Goal: Task Accomplishment & Management: Use online tool/utility

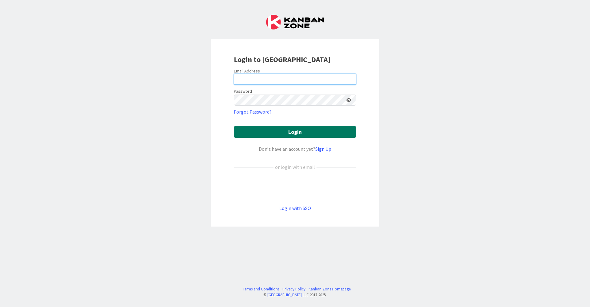
type input "[EMAIL_ADDRESS][DOMAIN_NAME]"
click at [320, 131] on button "Login" at bounding box center [295, 132] width 122 height 12
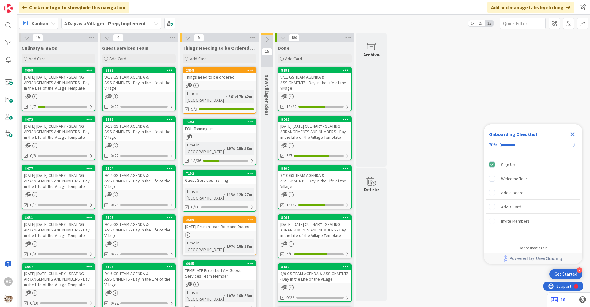
click at [48, 139] on div "[DATE] [DATE] CULINARY - SEATING ARRANGEMENTS AND NUMBERS - Day in the Life of …" at bounding box center [58, 131] width 73 height 19
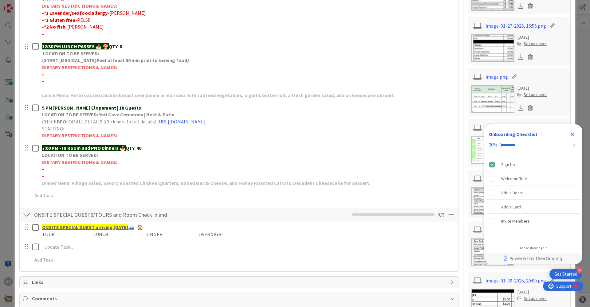
click at [574, 133] on icon "Close Checklist" at bounding box center [572, 134] width 7 height 7
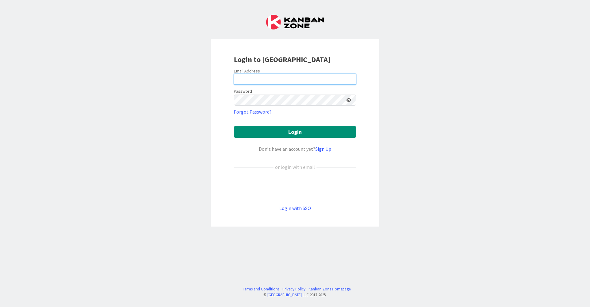
type input "[EMAIL_ADDRESS][DOMAIN_NAME]"
click at [276, 138] on form "Email Address [EMAIL_ADDRESS][DOMAIN_NAME] Password Forgot Password? Login Don’…" at bounding box center [295, 140] width 122 height 144
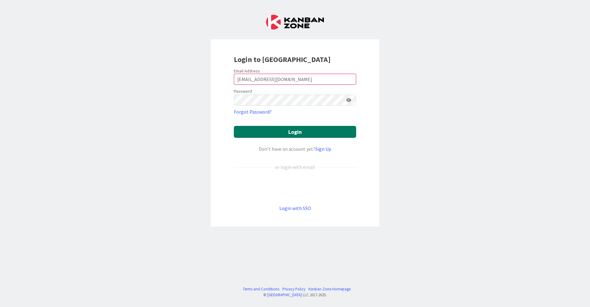
click at [276, 136] on button "Login" at bounding box center [295, 132] width 122 height 12
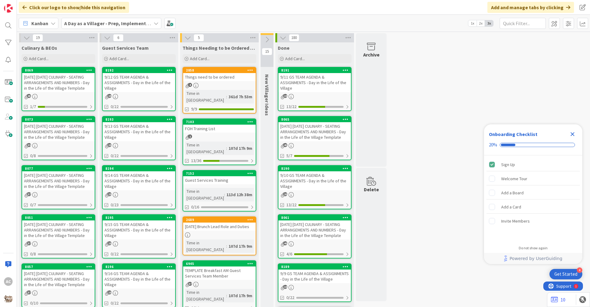
click at [57, 148] on div "39" at bounding box center [58, 145] width 73 height 5
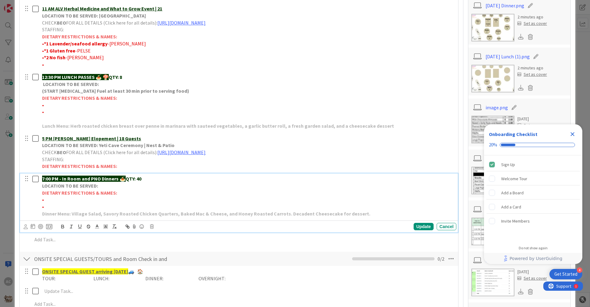
click at [220, 214] on strong "Dinner Menu: Village Salad, Savory Roasted Chicken Quarters, Baked Mac & Cheese…" at bounding box center [206, 214] width 328 height 6
click at [414, 229] on div "Update" at bounding box center [424, 226] width 20 height 7
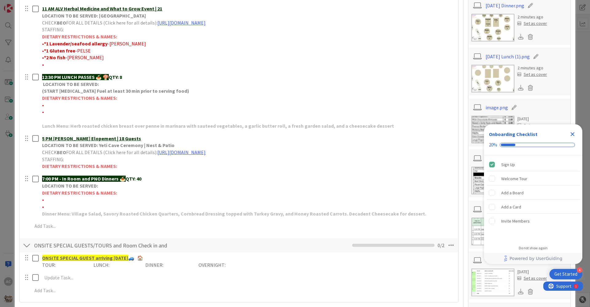
click at [574, 136] on icon "Close Checklist" at bounding box center [572, 134] width 4 height 4
